Goal: Task Accomplishment & Management: Use online tool/utility

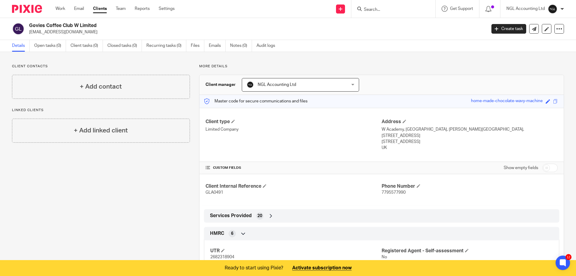
click at [103, 10] on link "Clients" at bounding box center [100, 9] width 14 height 6
click at [372, 10] on input "Search" at bounding box center [390, 9] width 54 height 5
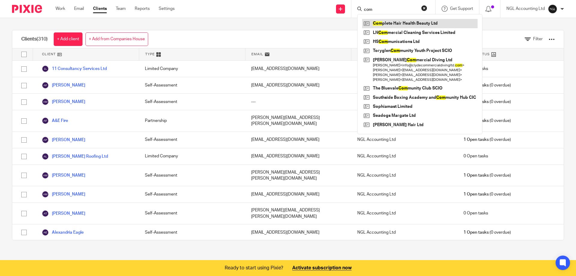
type input "com"
click at [386, 20] on link at bounding box center [419, 23] width 115 height 9
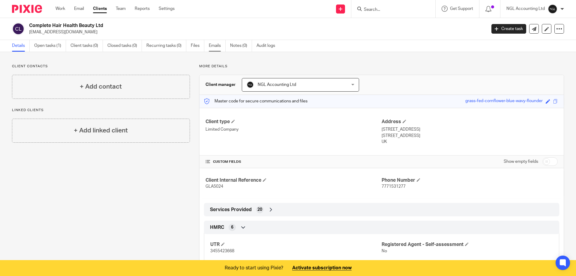
click at [214, 46] on link "Emails" at bounding box center [217, 46] width 17 height 12
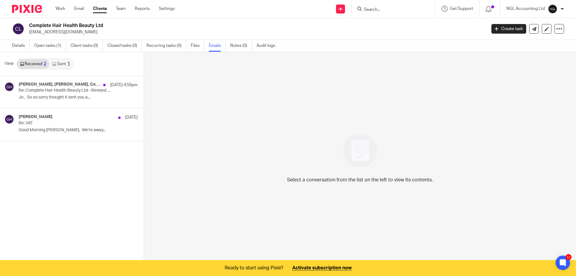
click at [61, 65] on link "Sent 1" at bounding box center [60, 64] width 23 height 10
click at [35, 64] on link "Received 2" at bounding box center [33, 64] width 32 height 10
click at [62, 64] on link "Sent 1" at bounding box center [60, 64] width 23 height 10
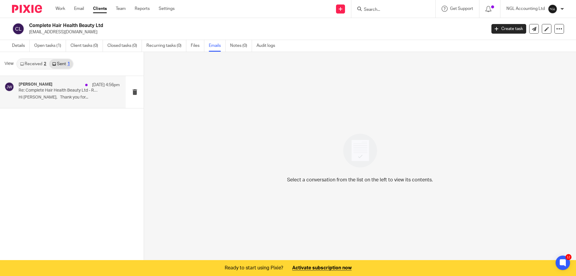
click at [59, 80] on div "Jo Walsh 12 Aug 4:56pm Re: Complete Hair Health Beauty Ltd - Revised monthly fe…" at bounding box center [63, 92] width 126 height 32
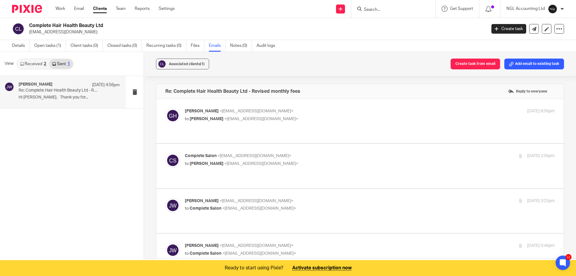
click at [264, 117] on p "to Jo Walsh <jo@ngllondon.co.uk>" at bounding box center [308, 119] width 246 height 6
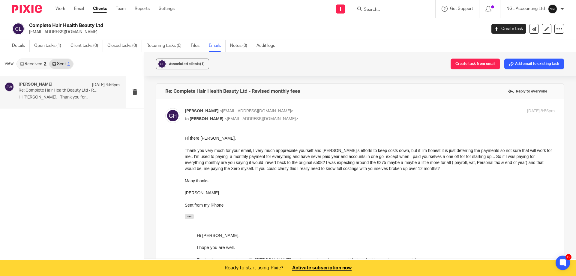
click at [264, 117] on p "to Jo Walsh <jo@ngllondon.co.uk>" at bounding box center [308, 119] width 246 height 6
checkbox input "false"
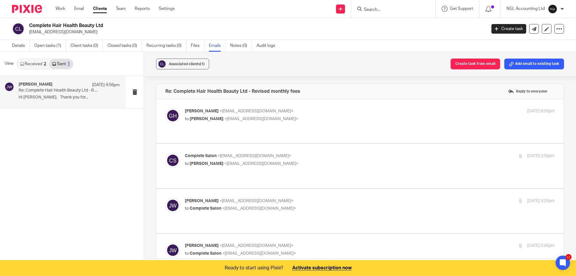
click at [29, 64] on link "Received 2" at bounding box center [33, 64] width 32 height 10
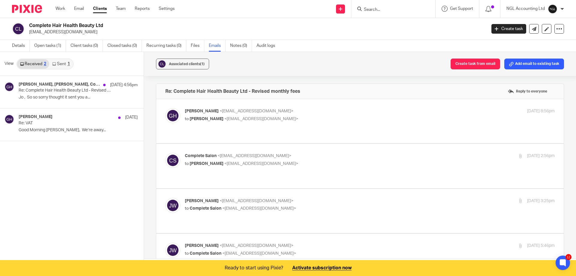
scroll to position [16, 0]
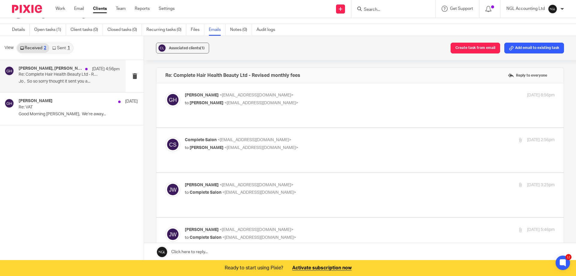
click at [107, 82] on p "Jo , So so sorry thought it sent you a..." at bounding box center [69, 81] width 101 height 5
click at [80, 177] on div "Jo Walsh, Geraldine Haldane, Complete Salon 12 Aug 4:56pm Re: Complete Hair Hea…" at bounding box center [72, 160] width 144 height 201
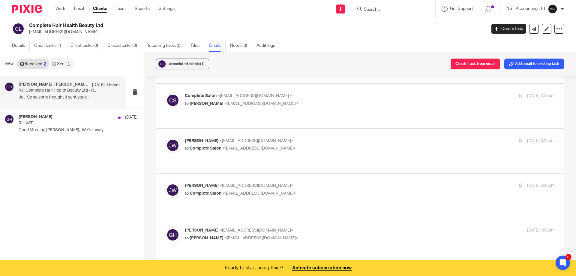
scroll to position [0, 0]
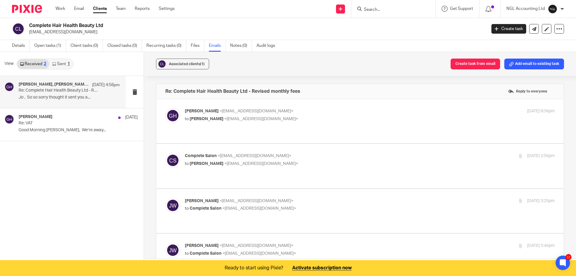
click at [59, 183] on div "Jo Walsh, Geraldine Haldane, Complete Salon 12 Aug 4:56pm Re: Complete Hair Hea…" at bounding box center [72, 176] width 144 height 201
click at [124, 9] on link "Team" at bounding box center [121, 9] width 10 height 6
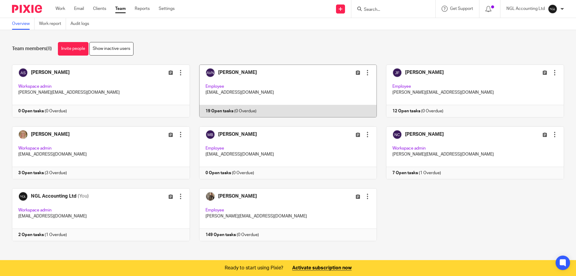
click at [270, 84] on link at bounding box center [283, 90] width 187 height 53
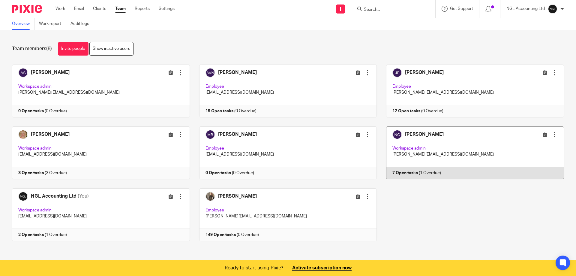
click at [479, 149] on link at bounding box center [470, 152] width 187 height 53
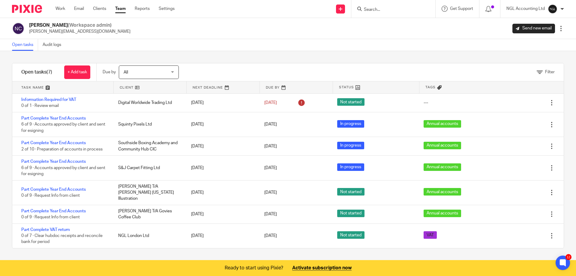
click at [121, 7] on link "Team" at bounding box center [120, 9] width 10 height 6
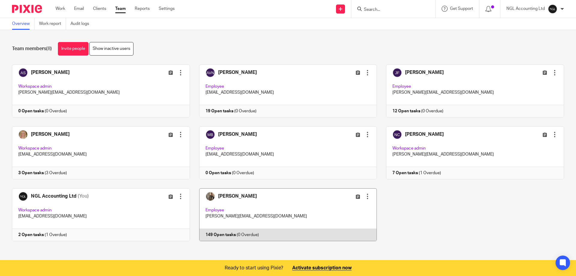
click at [287, 211] on link at bounding box center [283, 214] width 187 height 53
click at [251, 194] on link at bounding box center [283, 214] width 187 height 53
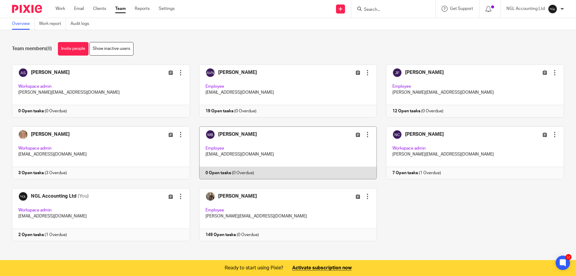
click at [268, 143] on link at bounding box center [283, 152] width 187 height 53
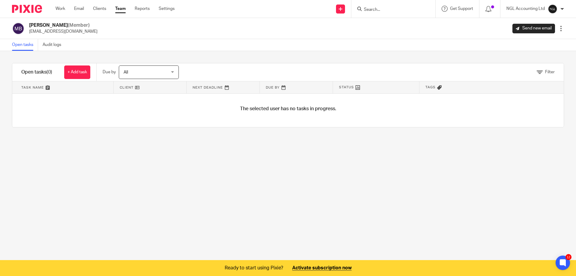
click at [173, 70] on div "All All" at bounding box center [149, 71] width 60 height 13
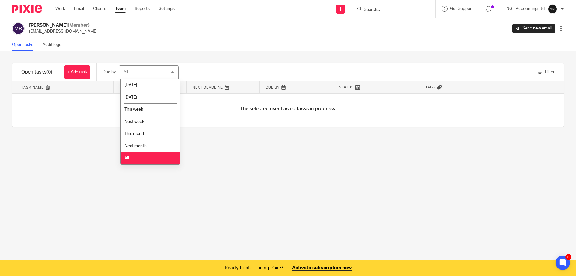
click at [371, 9] on input "Search" at bounding box center [390, 9] width 54 height 5
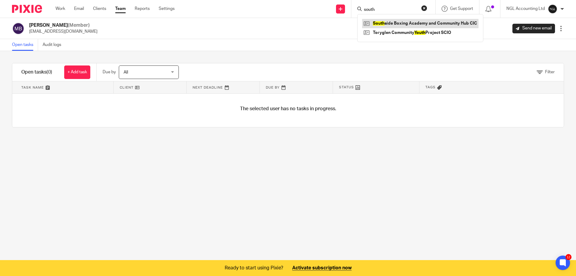
type input "south"
click at [384, 22] on link at bounding box center [420, 23] width 116 height 9
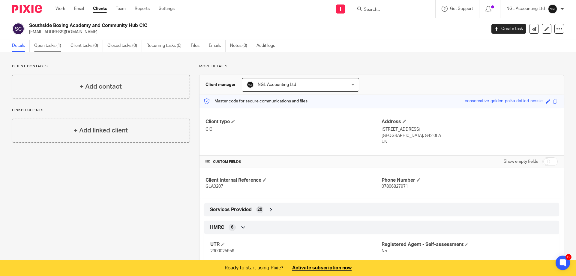
click at [51, 46] on link "Open tasks (1)" at bounding box center [50, 46] width 32 height 12
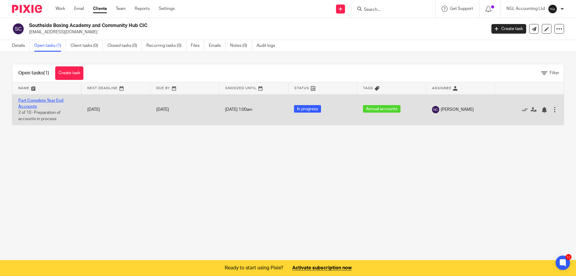
click at [44, 100] on link "Part Complete Year End Accounts" at bounding box center [40, 103] width 45 height 10
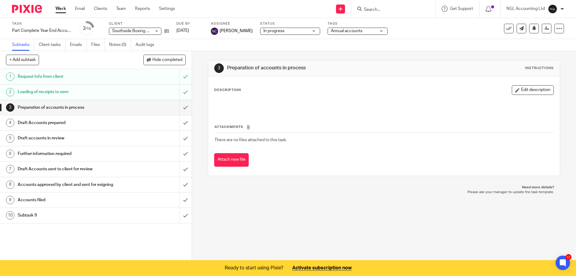
click at [133, 79] on div "Request Info from client" at bounding box center [96, 76] width 156 height 9
click at [130, 91] on div "Loading of receipts to xero" at bounding box center [96, 91] width 156 height 9
